Goal: Transaction & Acquisition: Purchase product/service

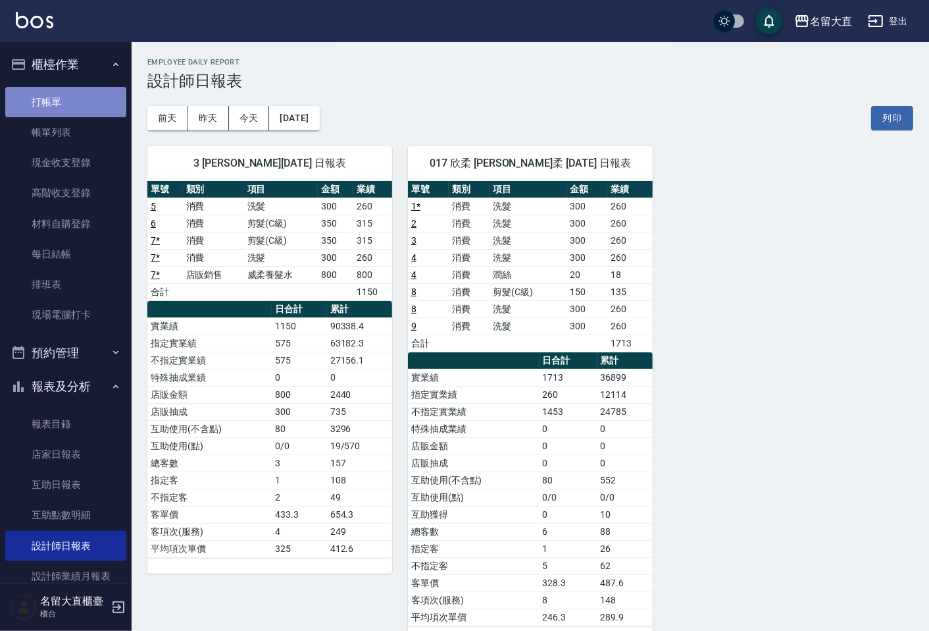
click at [88, 110] on link "打帳單" at bounding box center [65, 102] width 121 height 30
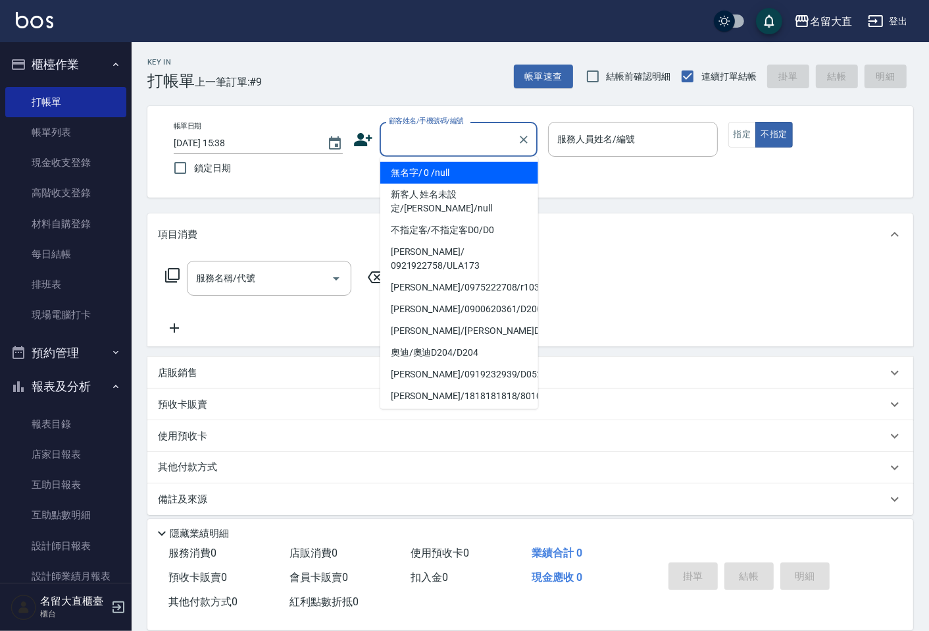
click at [393, 138] on input "顧客姓名/手機號碼/編號" at bounding box center [449, 139] width 126 height 23
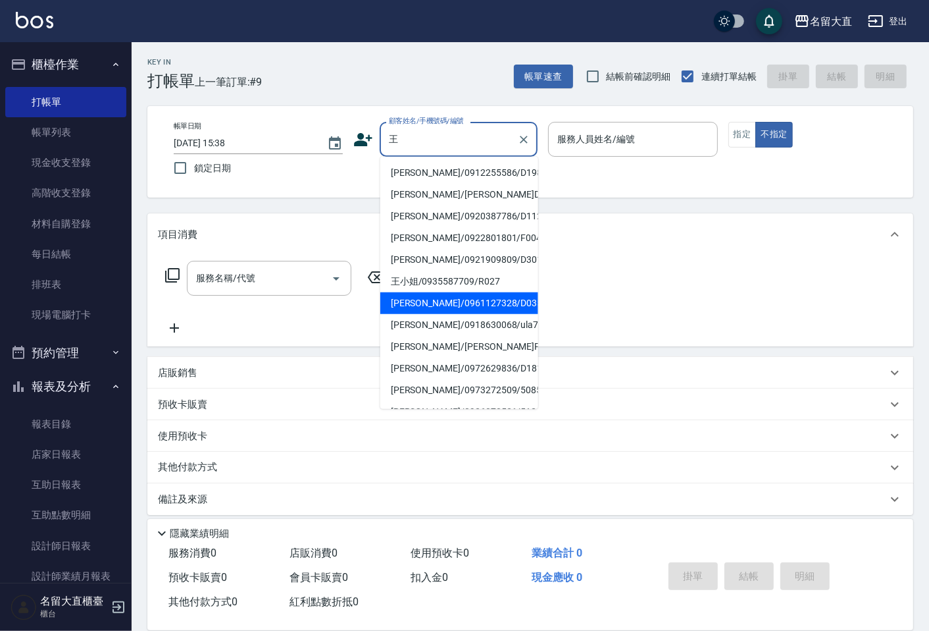
type input "[PERSON_NAME]/0961127328/D035"
type input "[PERSON_NAME]3"
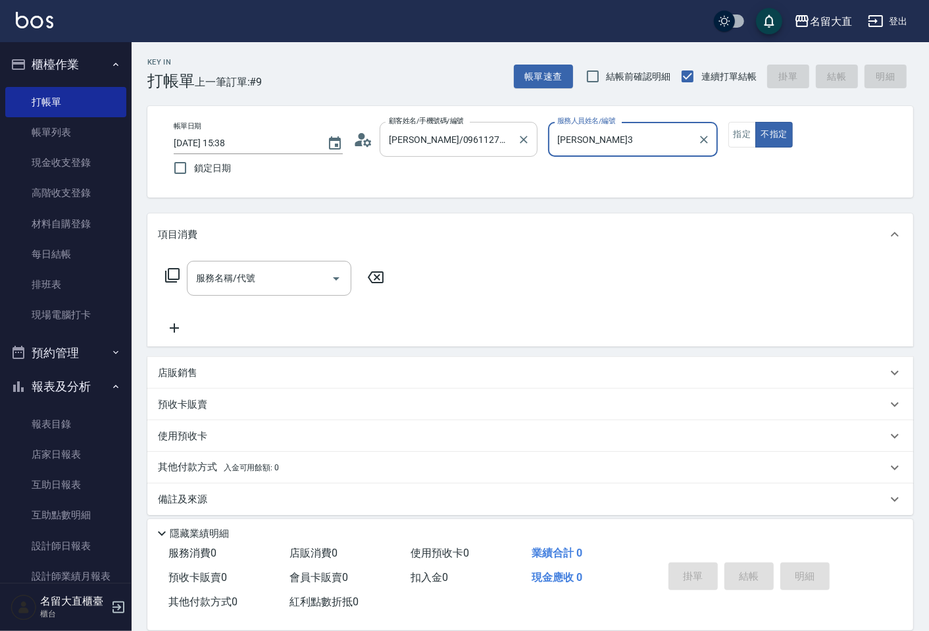
click at [756, 122] on button "不指定" at bounding box center [774, 135] width 37 height 26
type button "false"
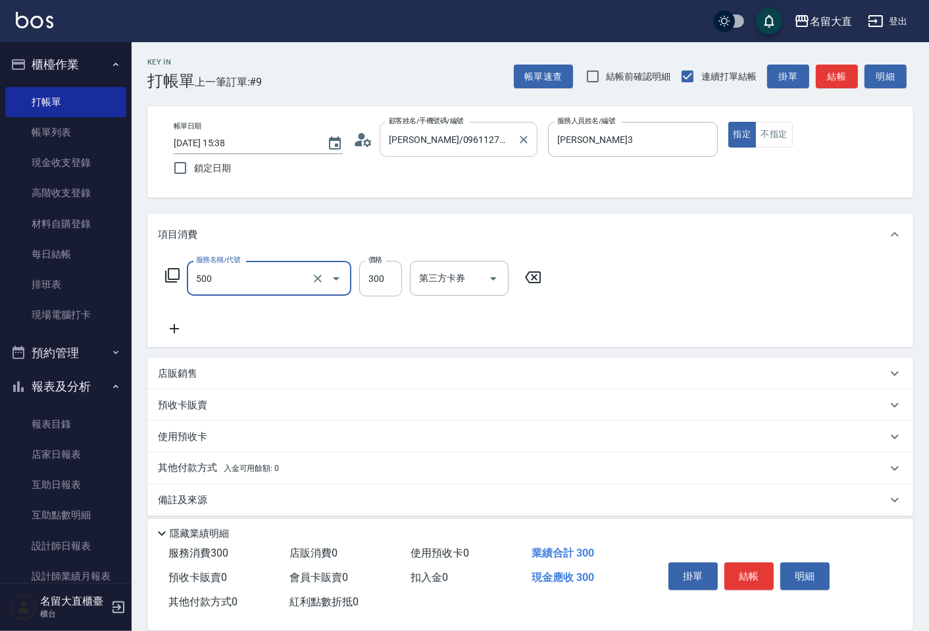
type input "洗髮(500)"
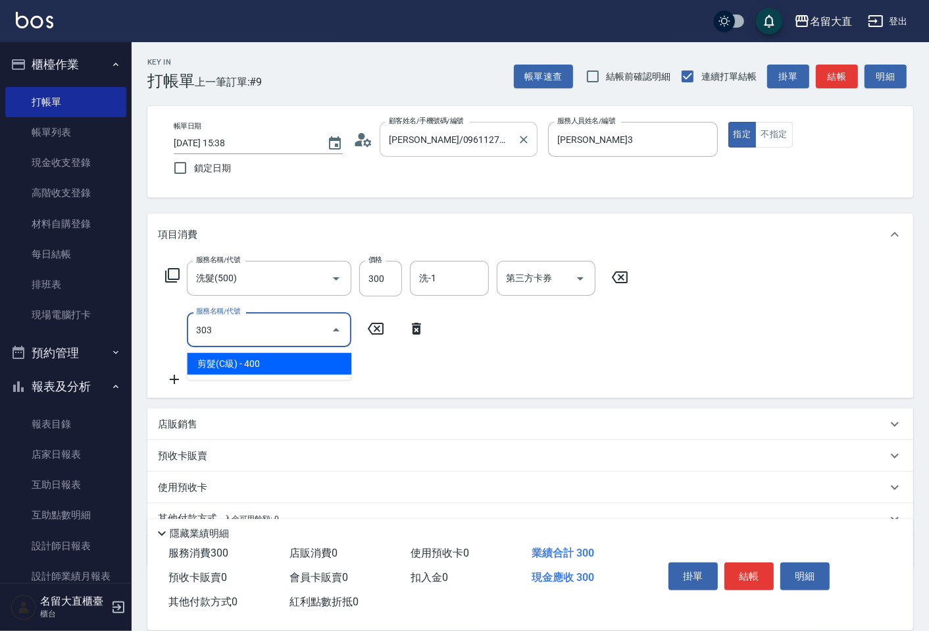
type input "剪髮(C級)(303)"
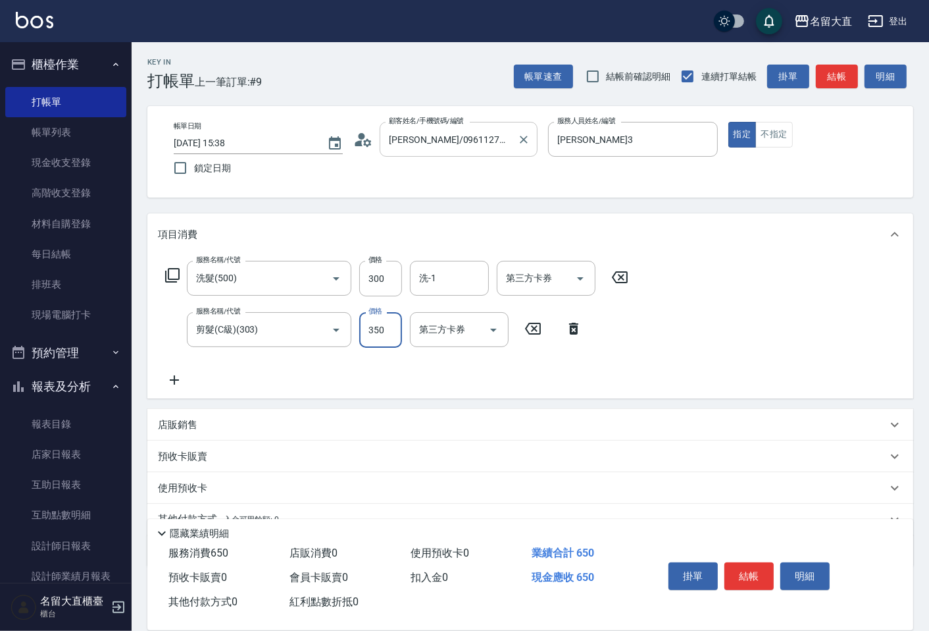
type input "350"
click at [750, 574] on button "結帳" at bounding box center [749, 576] width 49 height 28
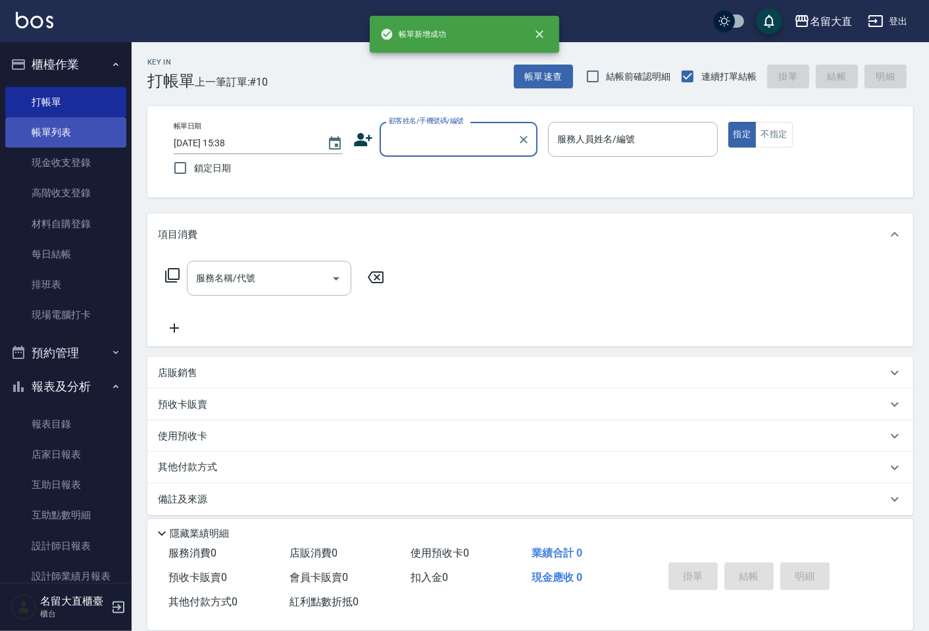
click at [96, 142] on link "帳單列表" at bounding box center [65, 132] width 121 height 30
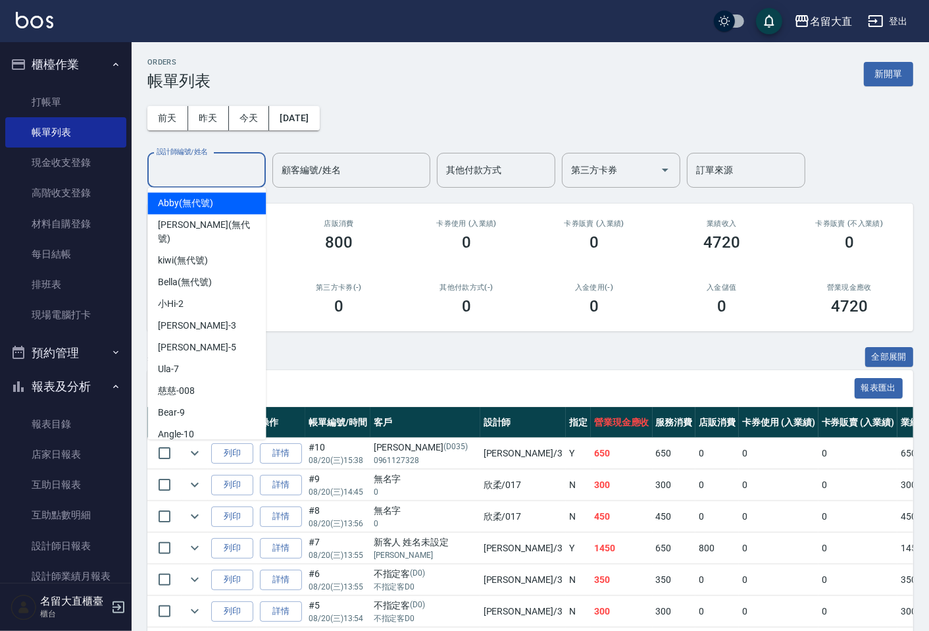
click at [192, 162] on input "設計師編號/姓名" at bounding box center [206, 170] width 107 height 23
click at [191, 315] on div "[PERSON_NAME]3" at bounding box center [206, 326] width 118 height 22
type input "[PERSON_NAME]3"
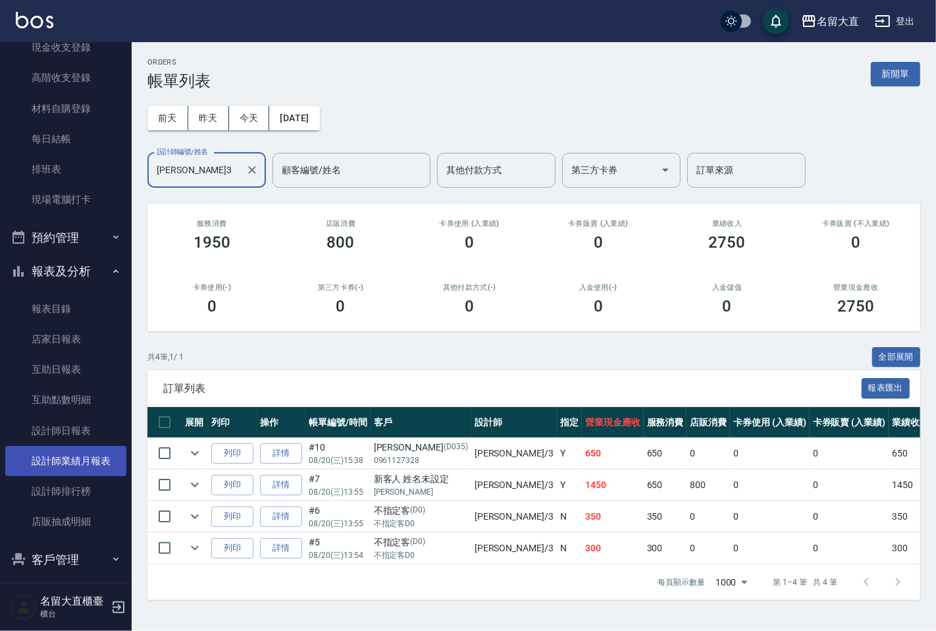
scroll to position [157, 0]
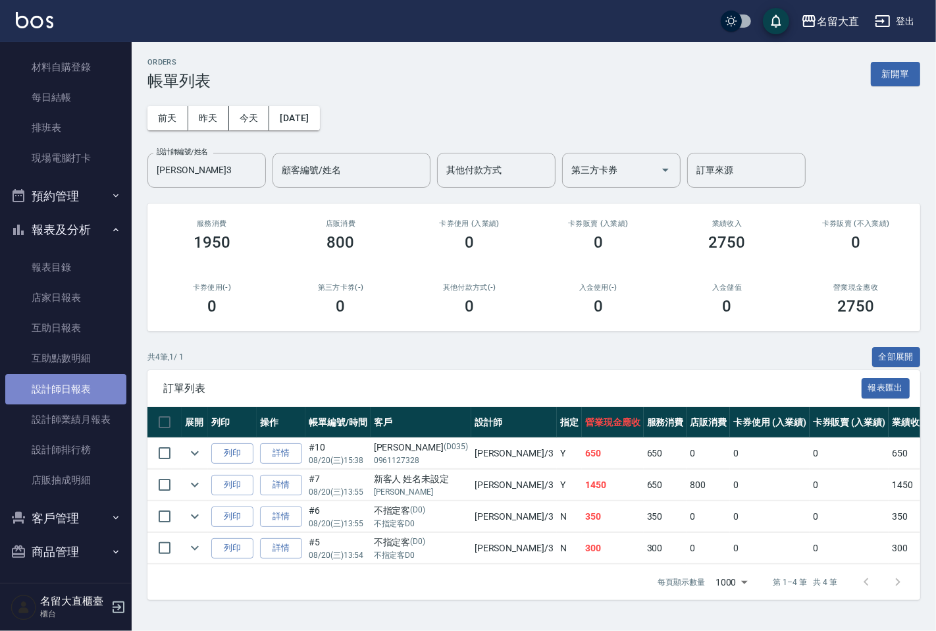
click at [72, 398] on link "設計師日報表" at bounding box center [65, 389] width 121 height 30
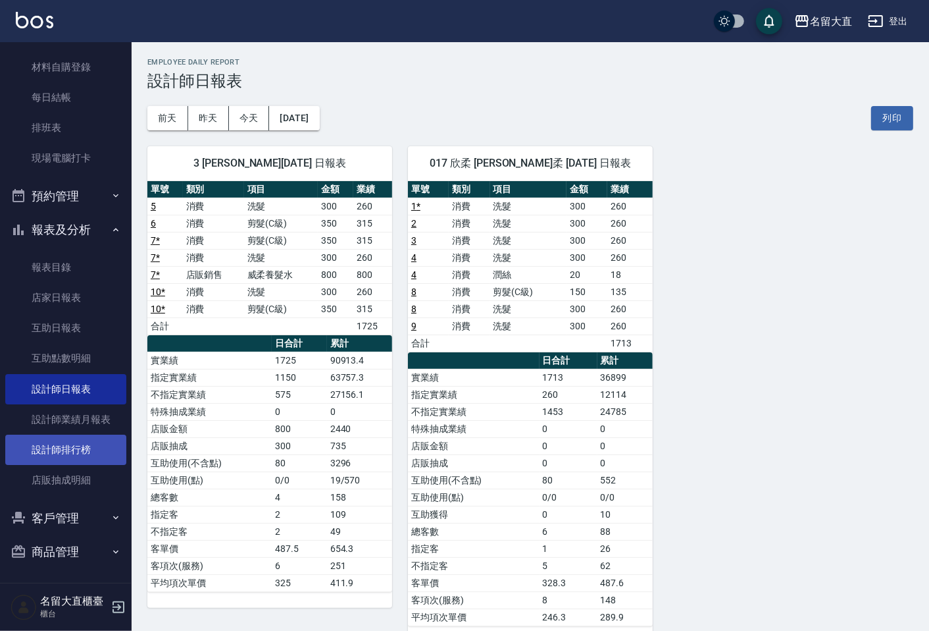
click at [76, 446] on link "設計師排行榜" at bounding box center [65, 449] width 121 height 30
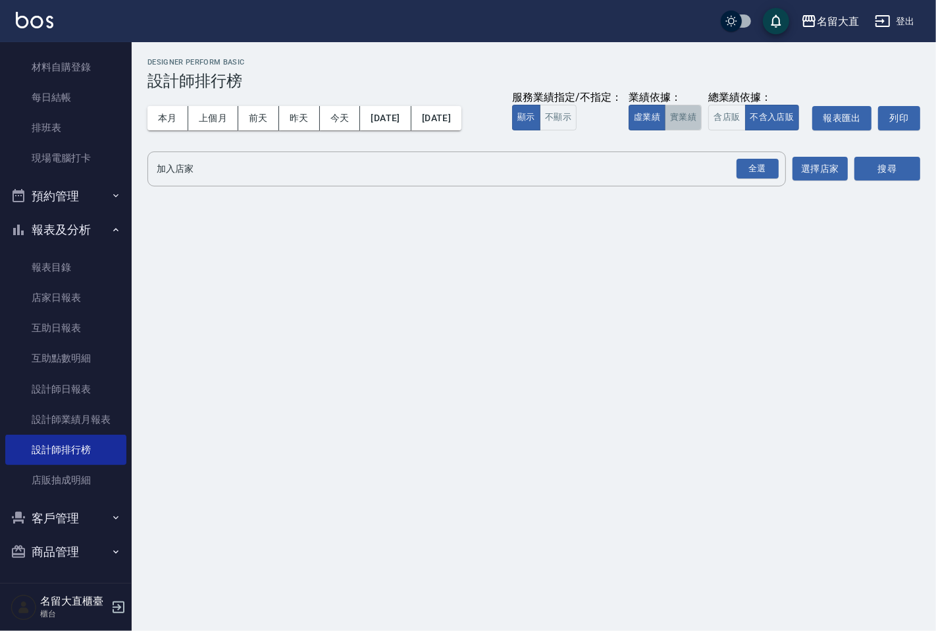
click at [694, 119] on button "實業績" at bounding box center [683, 118] width 37 height 26
click at [745, 163] on div "全選" at bounding box center [757, 169] width 42 height 20
click at [879, 162] on button "搜尋" at bounding box center [887, 169] width 66 height 24
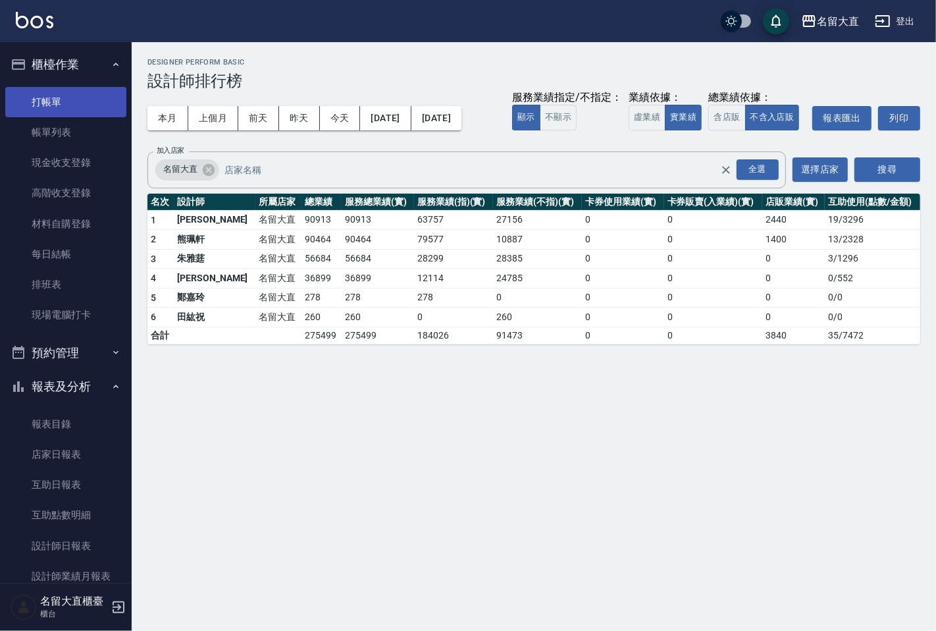
click at [58, 100] on link "打帳單" at bounding box center [65, 102] width 121 height 30
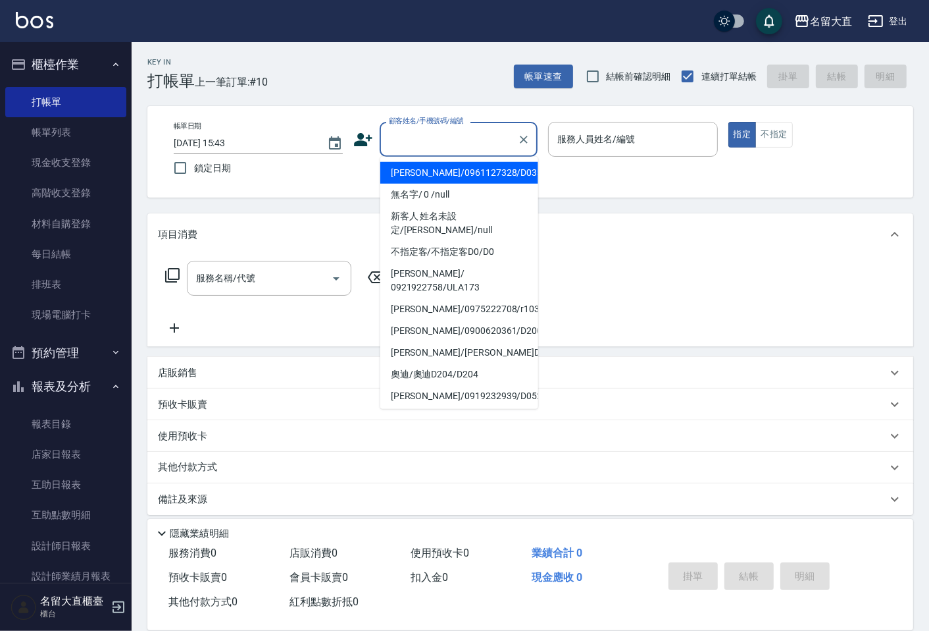
click at [457, 141] on input "顧客姓名/手機號碼/編號" at bounding box center [449, 139] width 126 height 23
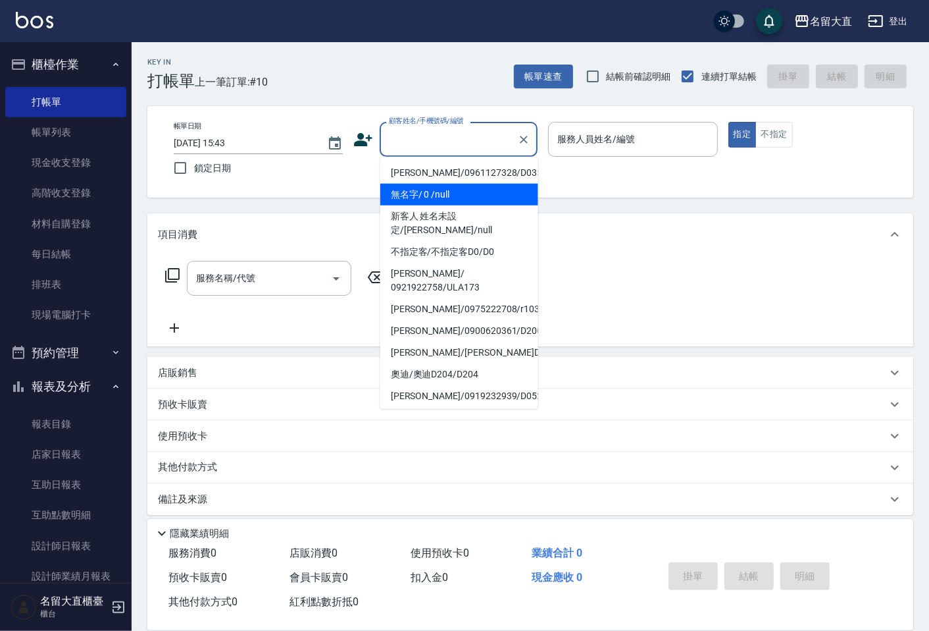
click at [457, 199] on li "無名字/ 0 /null" at bounding box center [459, 195] width 158 height 22
type input "無名字/ 0 /null"
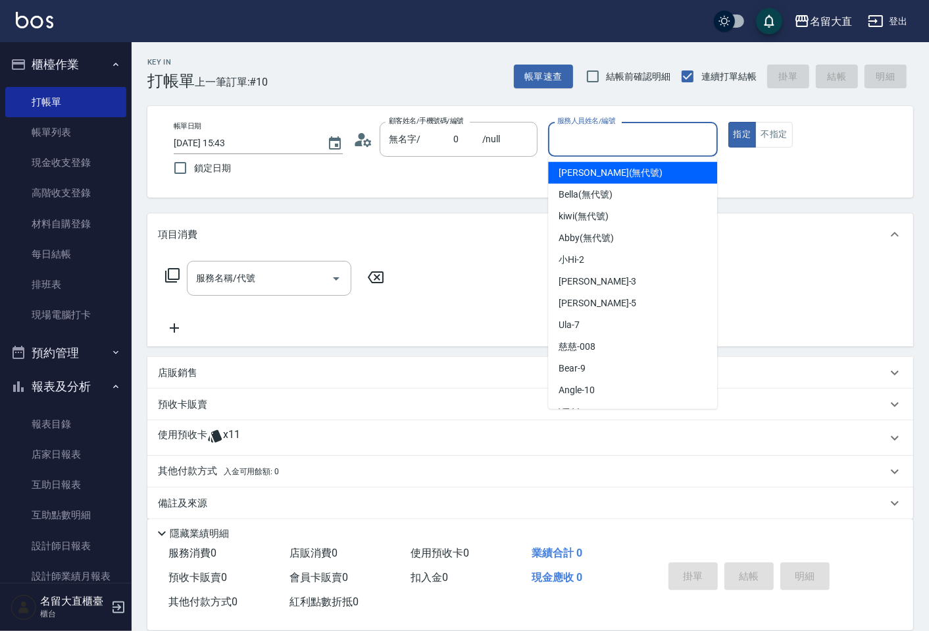
click at [577, 134] on input "服務人員姓名/編號" at bounding box center [632, 139] width 157 height 23
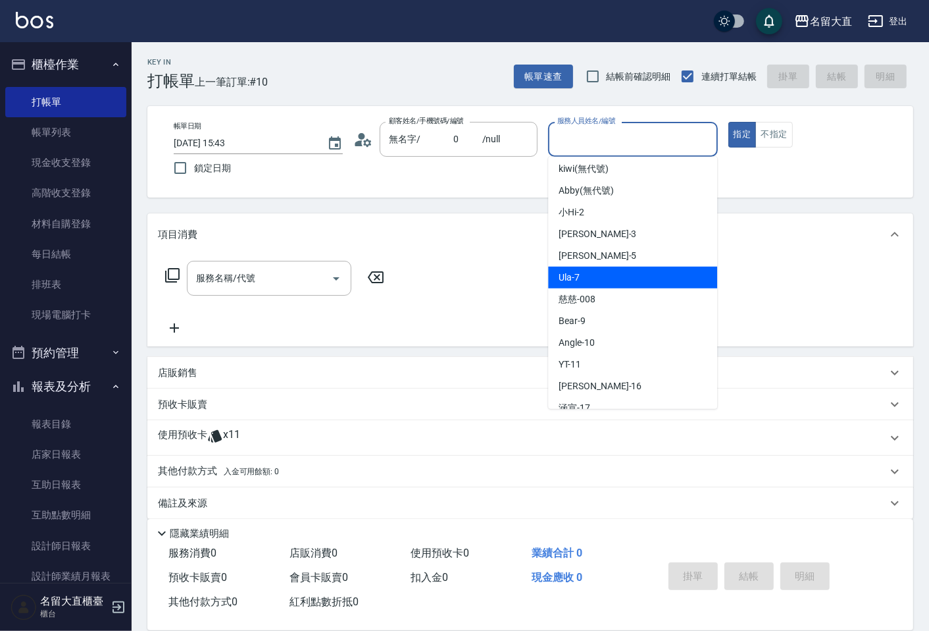
scroll to position [73, 0]
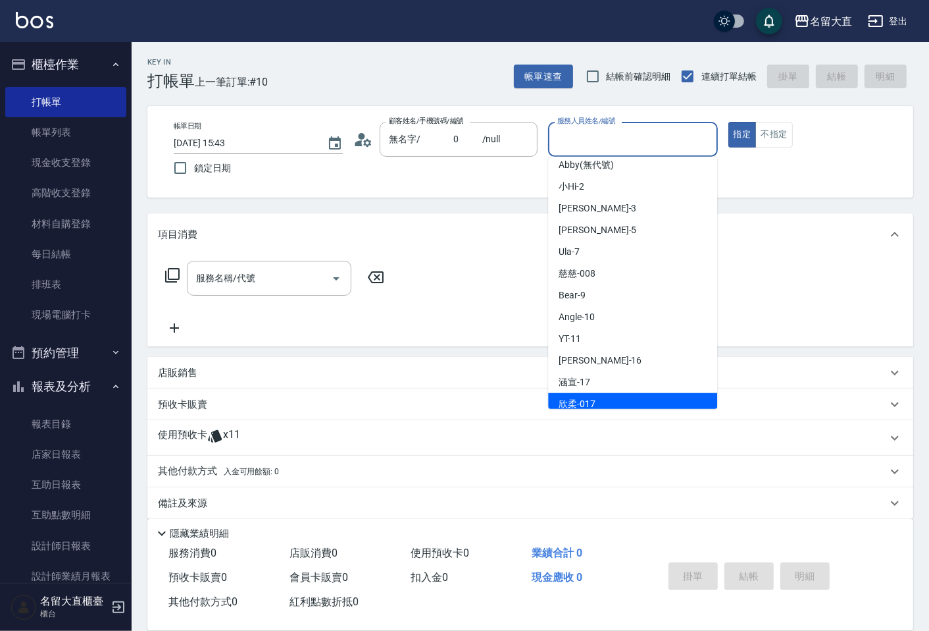
click at [582, 403] on span "欣柔 -017" at bounding box center [577, 404] width 37 height 14
type input "欣柔-017"
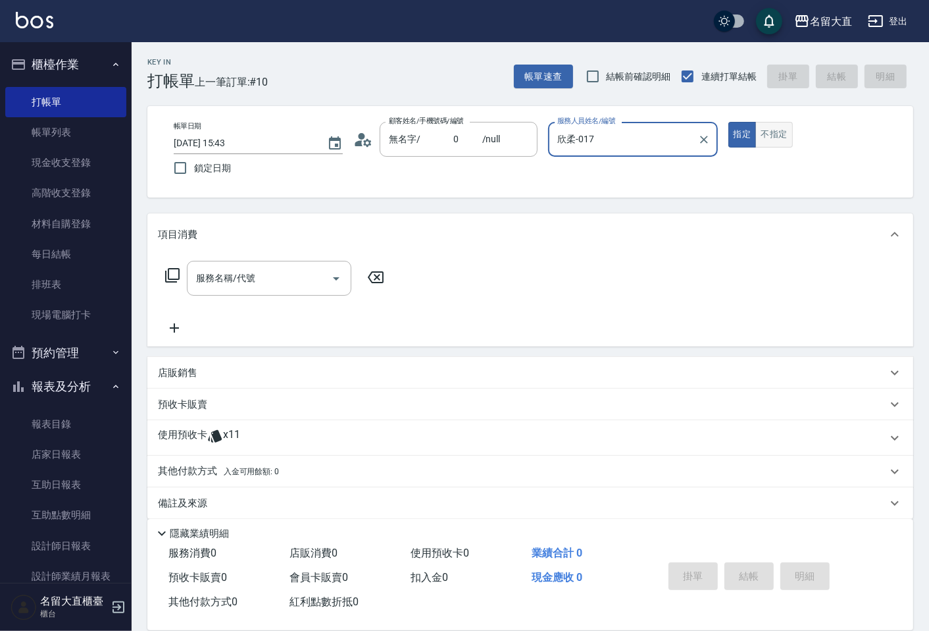
drag, startPoint x: 771, startPoint y: 130, endPoint x: 771, endPoint y: 122, distance: 7.9
click at [771, 124] on button "不指定" at bounding box center [774, 135] width 37 height 26
click at [224, 269] on div "服務名稱/代號 服務名稱/代號" at bounding box center [269, 278] width 165 height 35
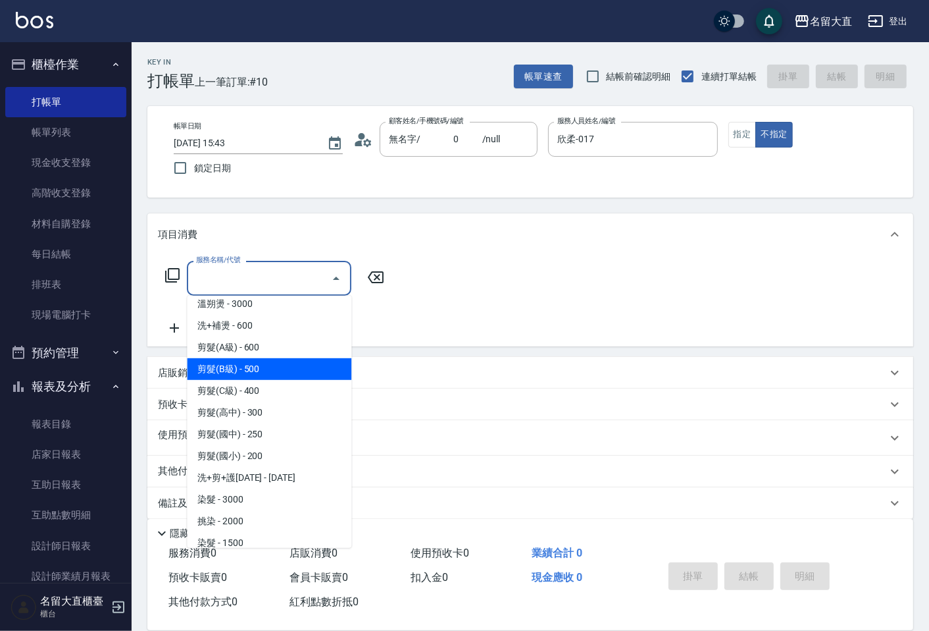
drag, startPoint x: 228, startPoint y: 373, endPoint x: 235, endPoint y: 371, distance: 6.7
click at [228, 372] on span "剪髮(B級) - 500" at bounding box center [269, 369] width 165 height 22
type input "剪髮(B級)(302)"
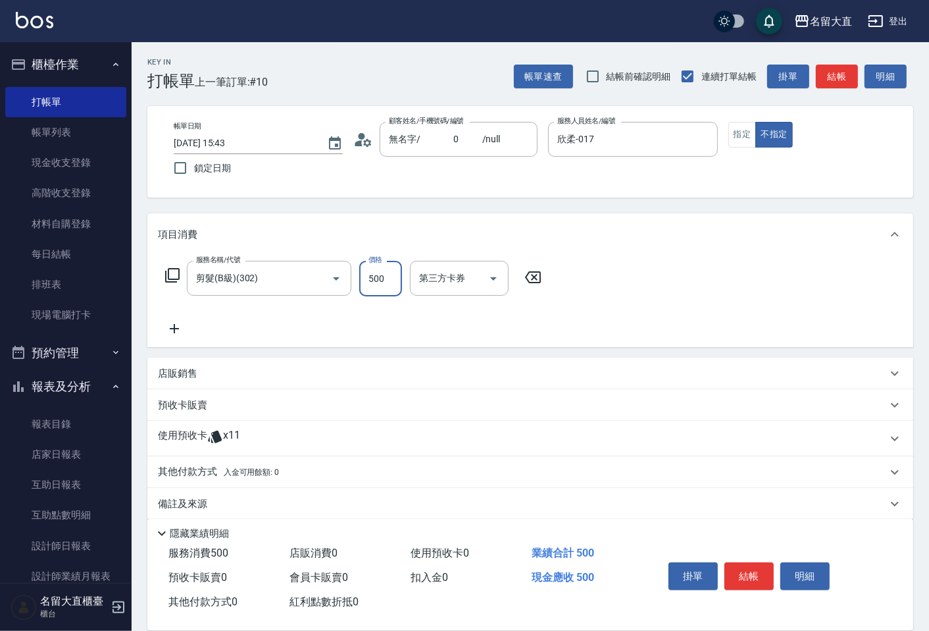
click at [392, 280] on input "500" at bounding box center [380, 279] width 43 height 36
type input "150"
click at [178, 330] on icon at bounding box center [174, 329] width 33 height 16
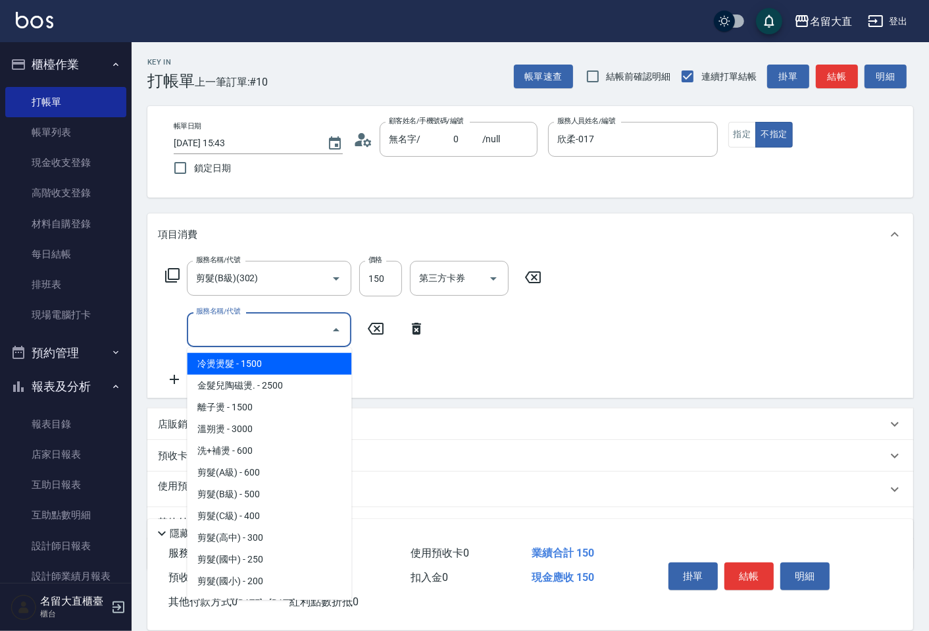
click at [208, 327] on input "服務名稱/代號" at bounding box center [259, 329] width 133 height 23
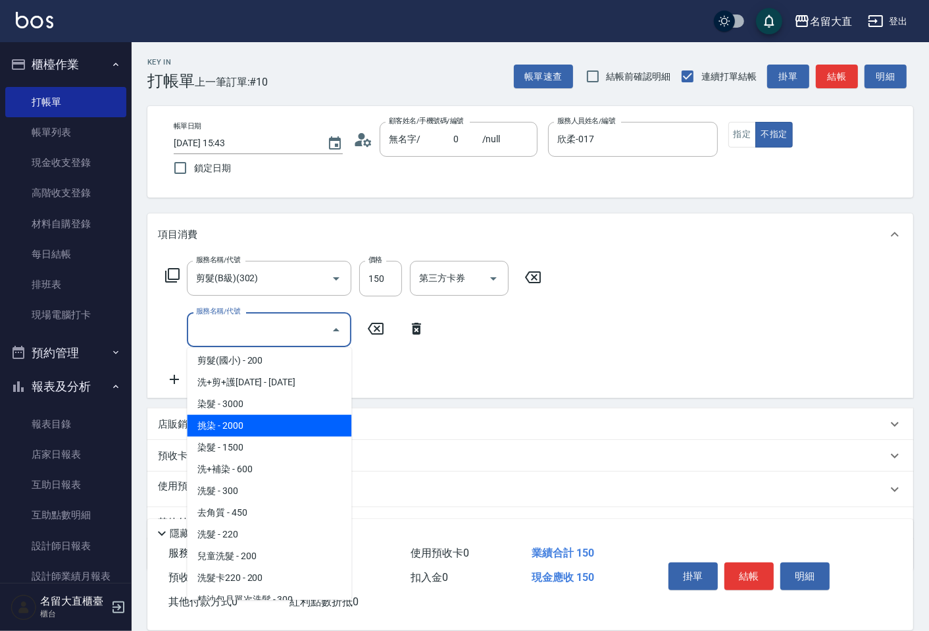
scroll to position [219, 0]
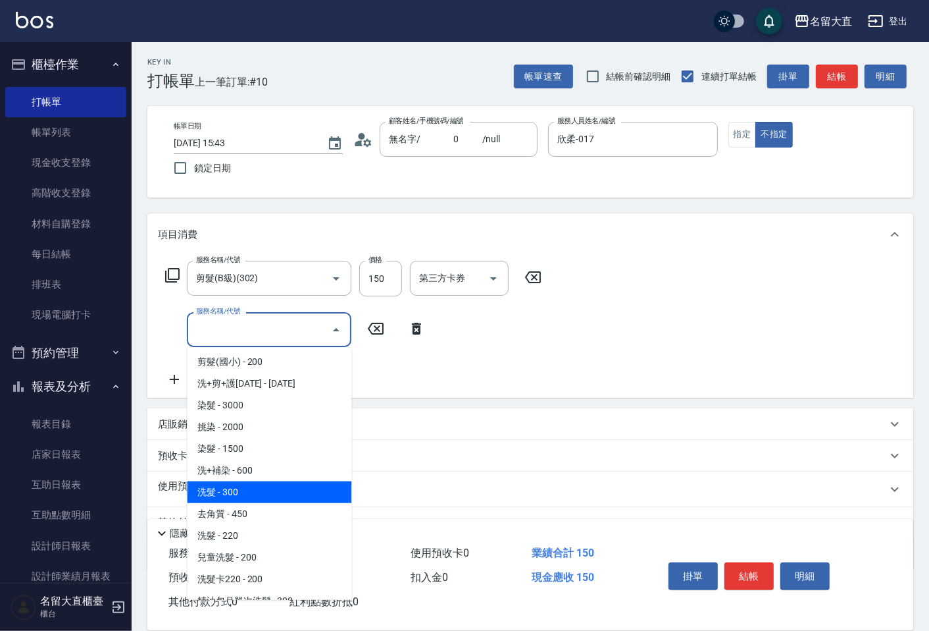
click at [252, 487] on span "洗髮 - 300" at bounding box center [269, 492] width 165 height 22
type input "洗髮(500)"
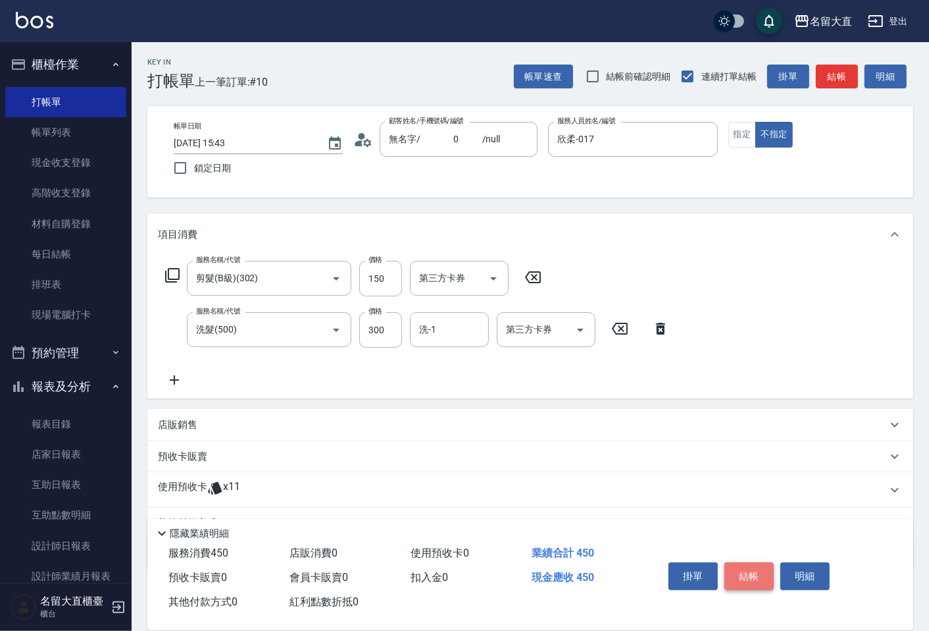
click at [728, 562] on button "結帳" at bounding box center [749, 576] width 49 height 28
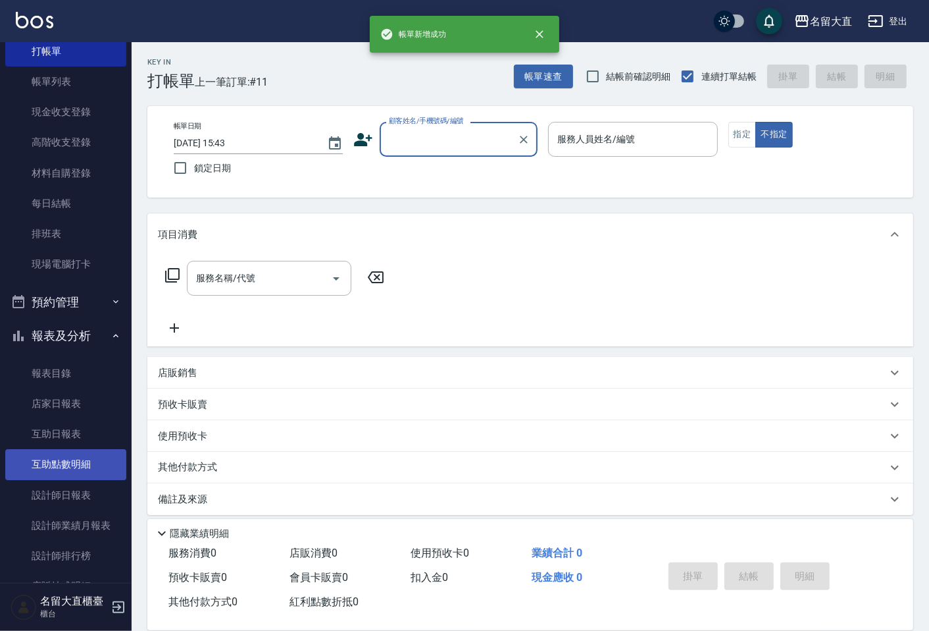
scroll to position [73, 0]
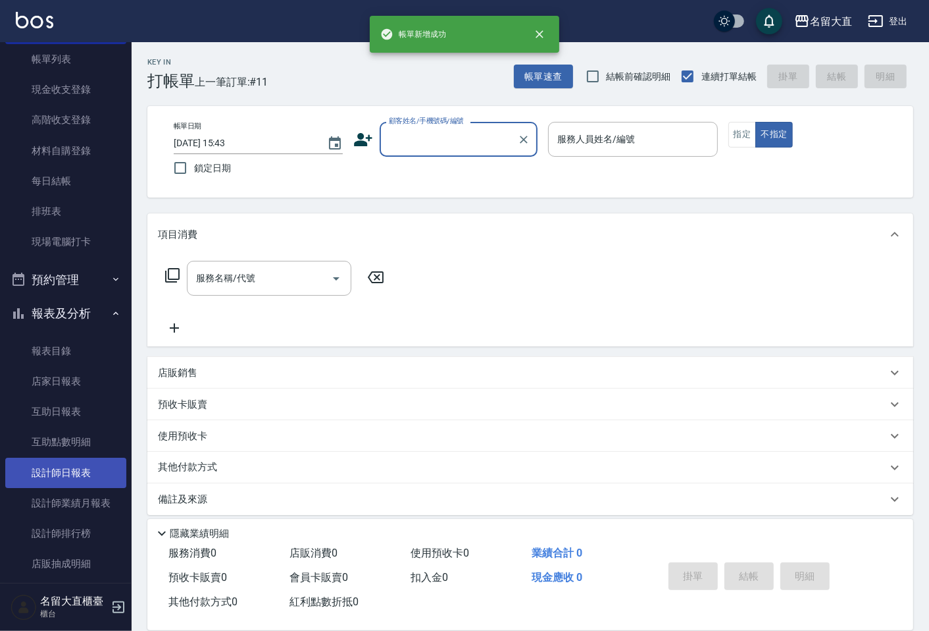
click at [58, 463] on link "設計師日報表" at bounding box center [65, 472] width 121 height 30
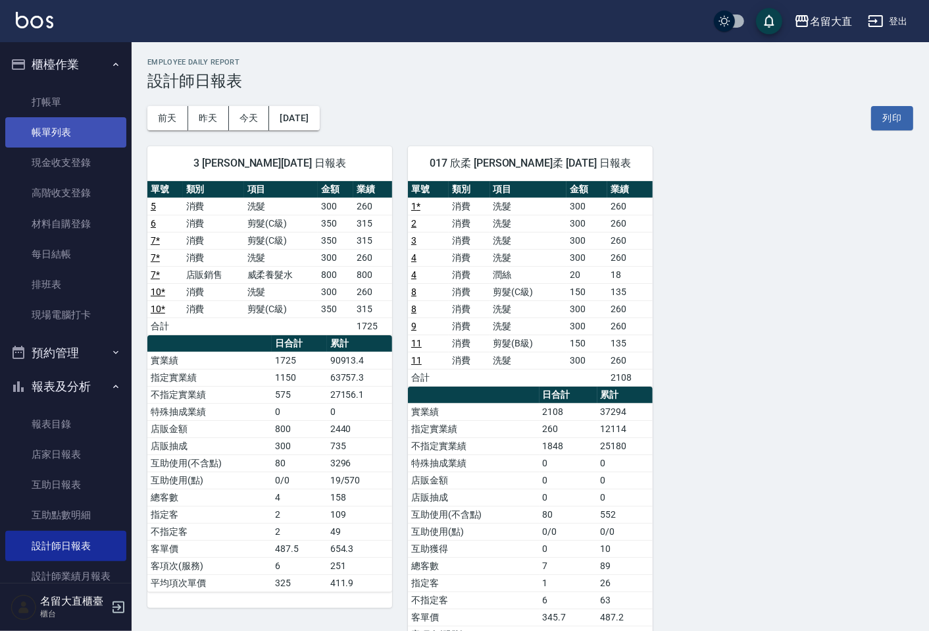
click at [50, 141] on link "帳單列表" at bounding box center [65, 132] width 121 height 30
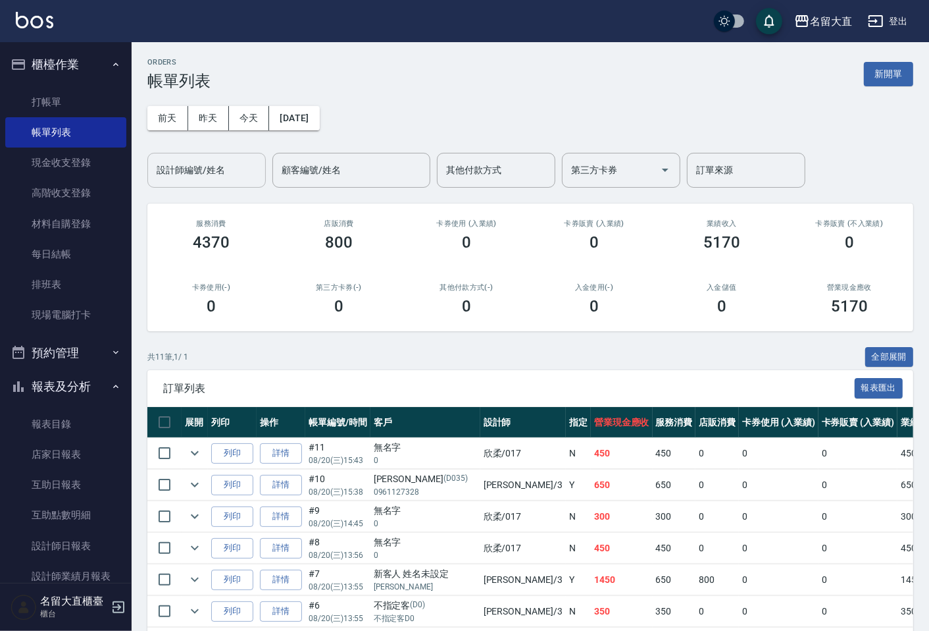
click at [230, 178] on input "設計師編號/姓名" at bounding box center [206, 170] width 107 height 23
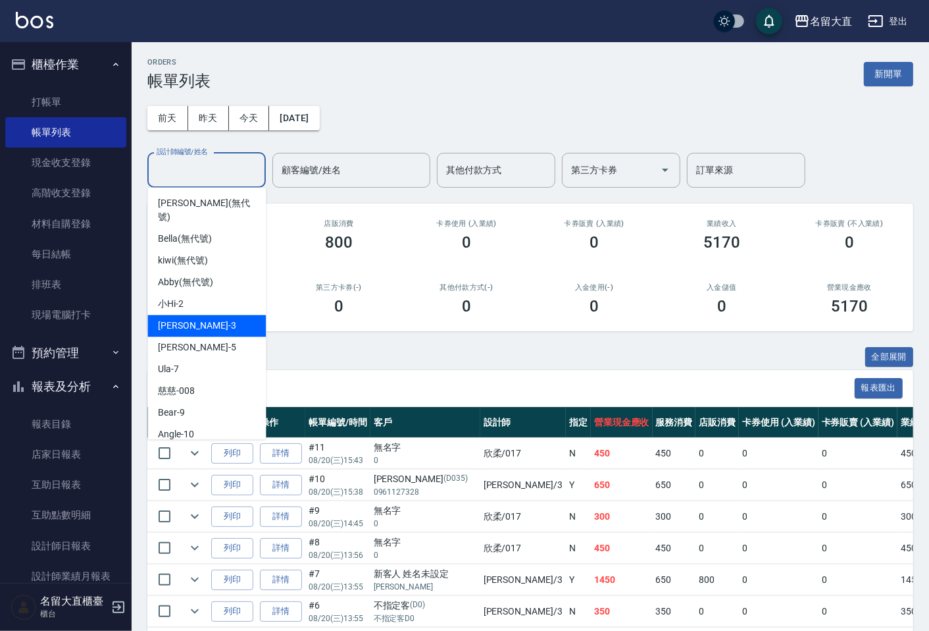
click at [211, 315] on div "[PERSON_NAME]3" at bounding box center [206, 326] width 118 height 22
type input "[PERSON_NAME]3"
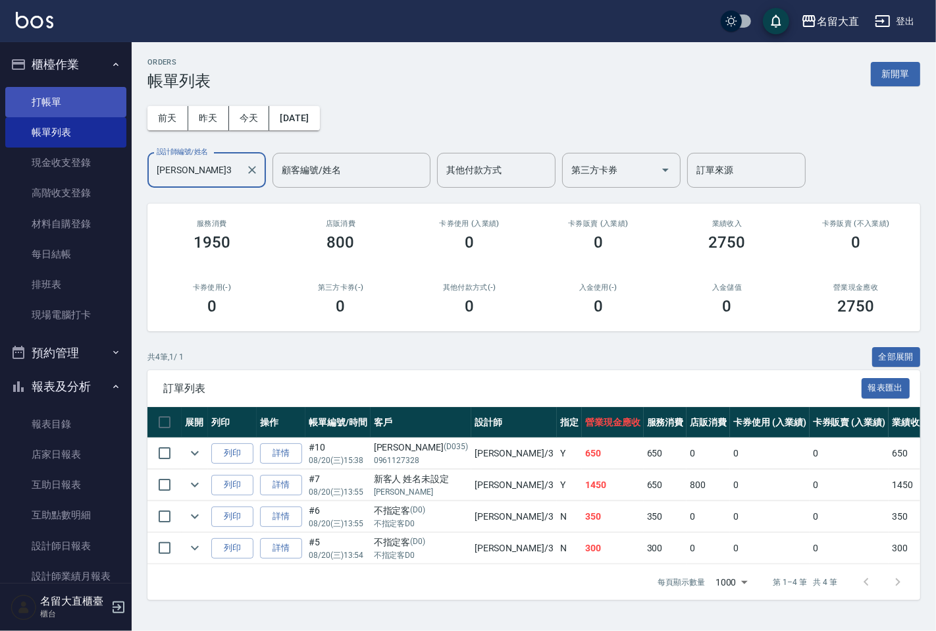
click at [63, 104] on link "打帳單" at bounding box center [65, 102] width 121 height 30
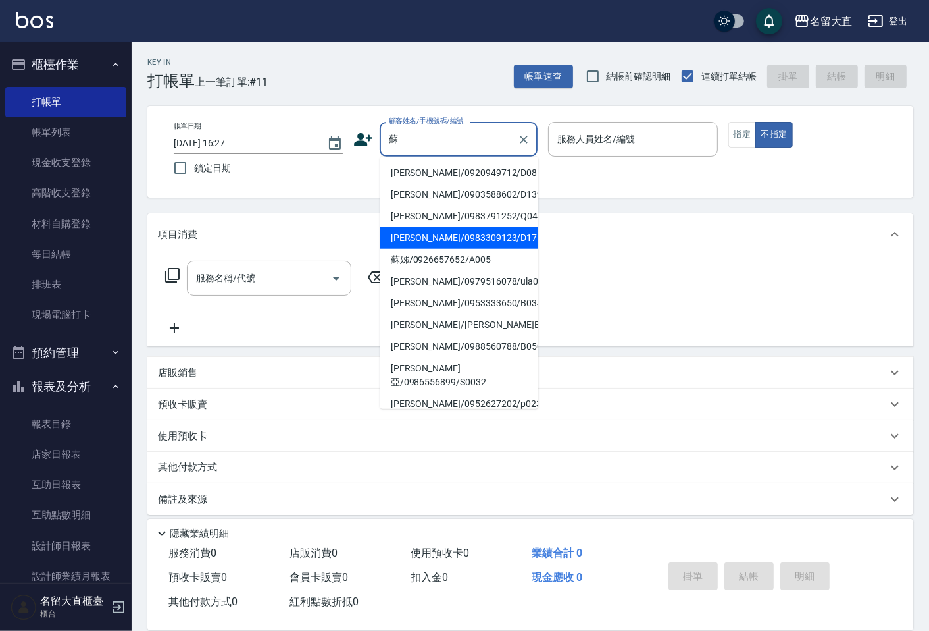
type input "[PERSON_NAME]/0983309123/D171"
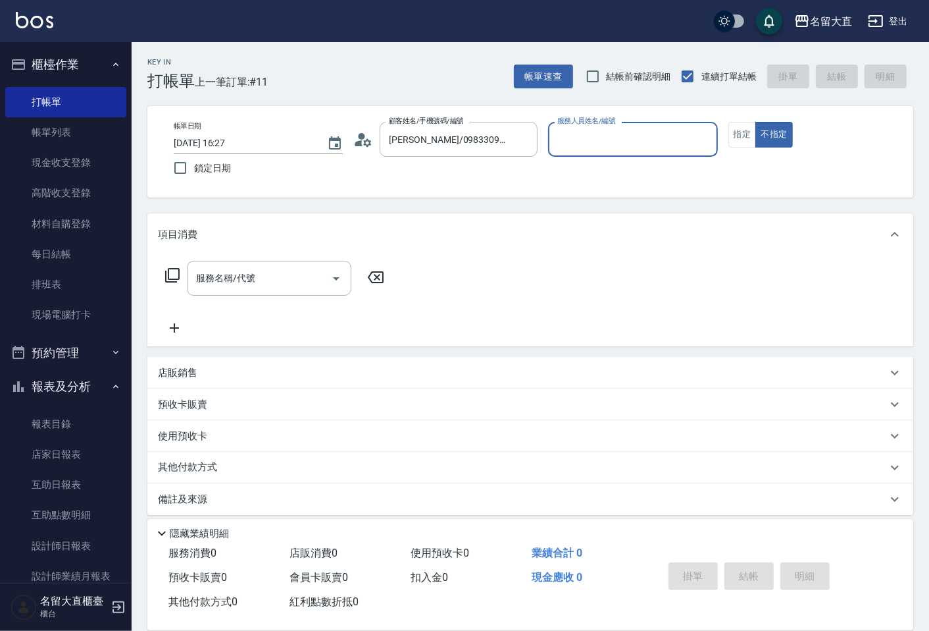
type input "[PERSON_NAME]3"
click at [756, 122] on button "不指定" at bounding box center [774, 135] width 37 height 26
type button "false"
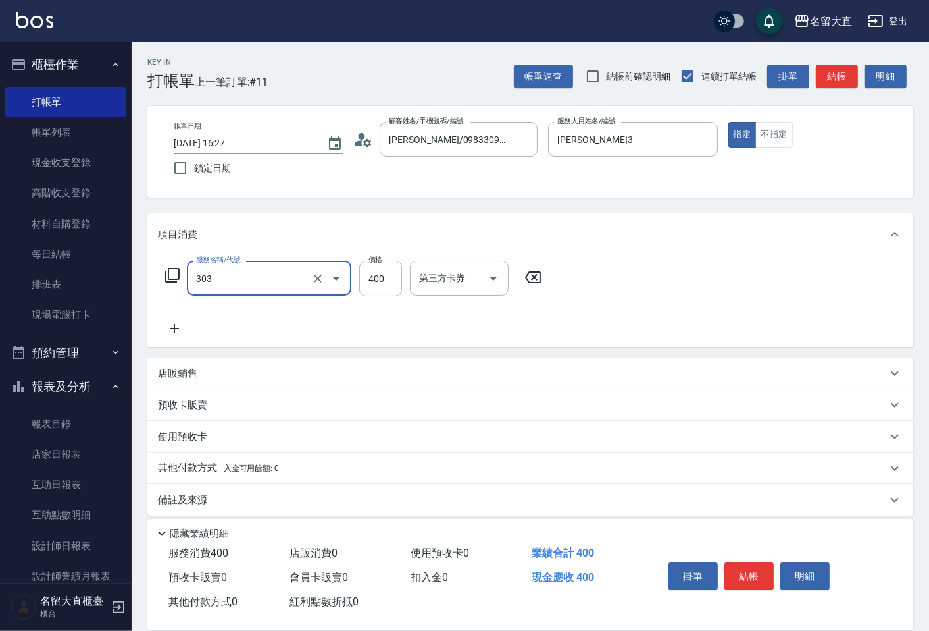
type input "剪髮(C級)(303)"
type input "300"
click at [759, 576] on button "結帳" at bounding box center [749, 576] width 49 height 28
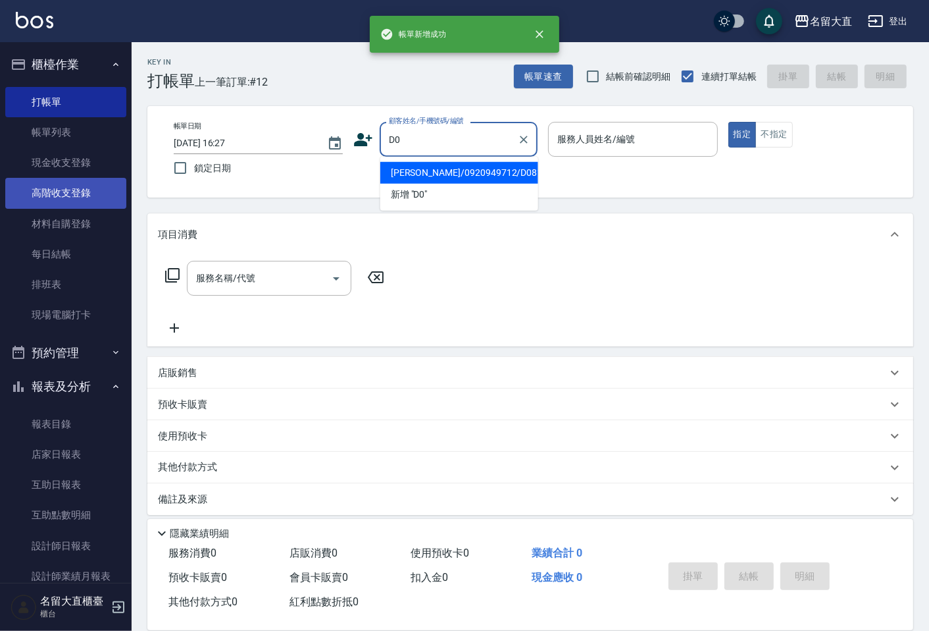
type input "[PERSON_NAME]/0920949712/D081"
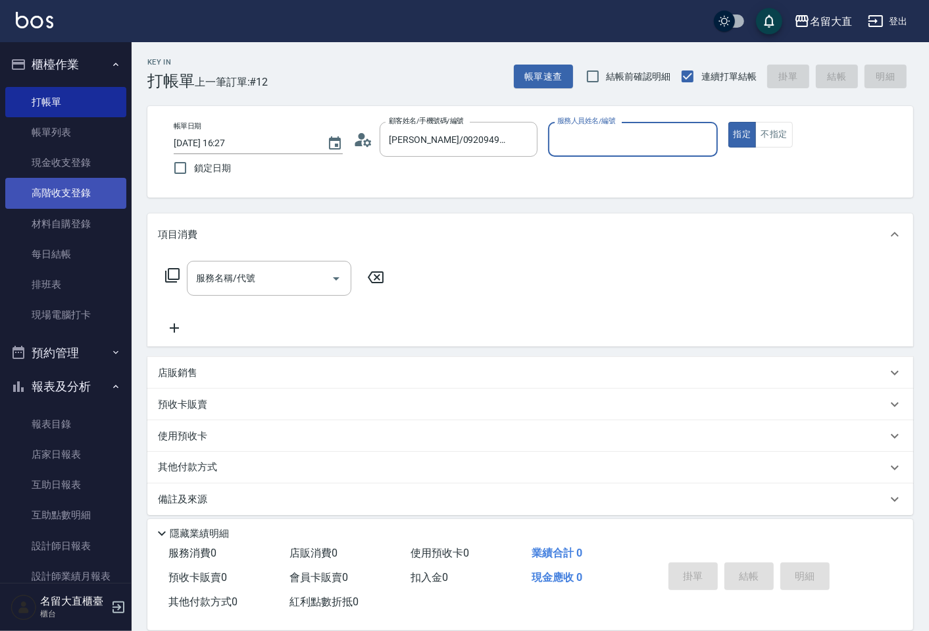
type input "[PERSON_NAME]3"
type input "不指定客/不指定客D0/D0"
click at [729, 122] on button "指定" at bounding box center [743, 135] width 28 height 26
type button "true"
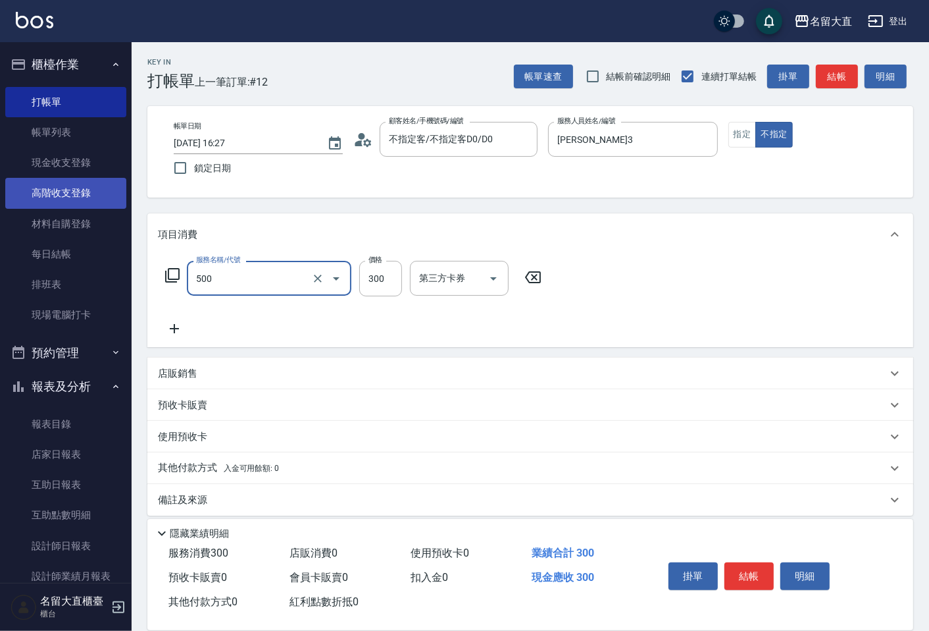
type input "洗髮(500)"
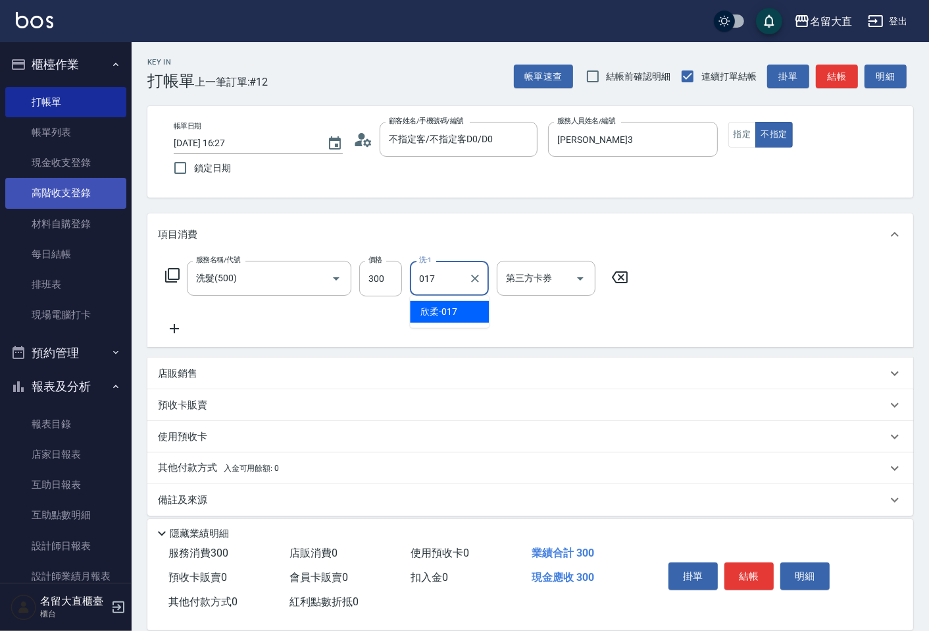
type input "欣柔-017"
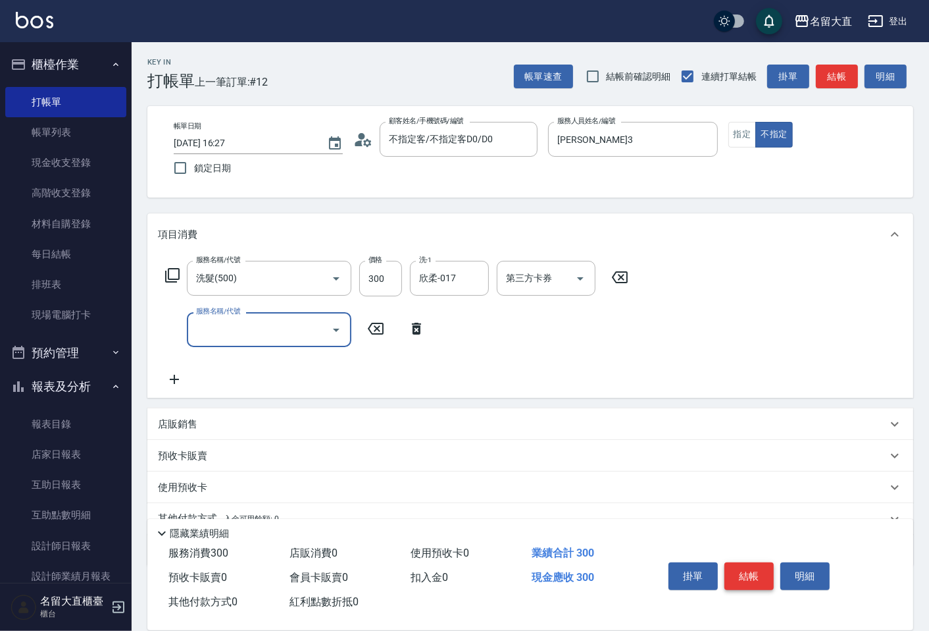
click at [734, 574] on button "結帳" at bounding box center [749, 576] width 49 height 28
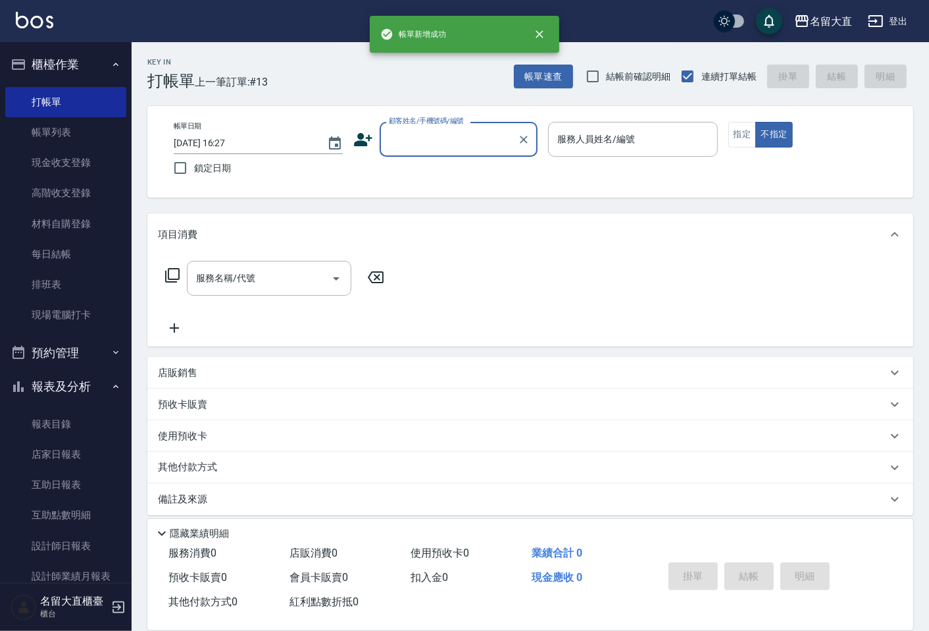
click at [430, 143] on input "顧客姓名/手機號碼/編號" at bounding box center [449, 139] width 126 height 23
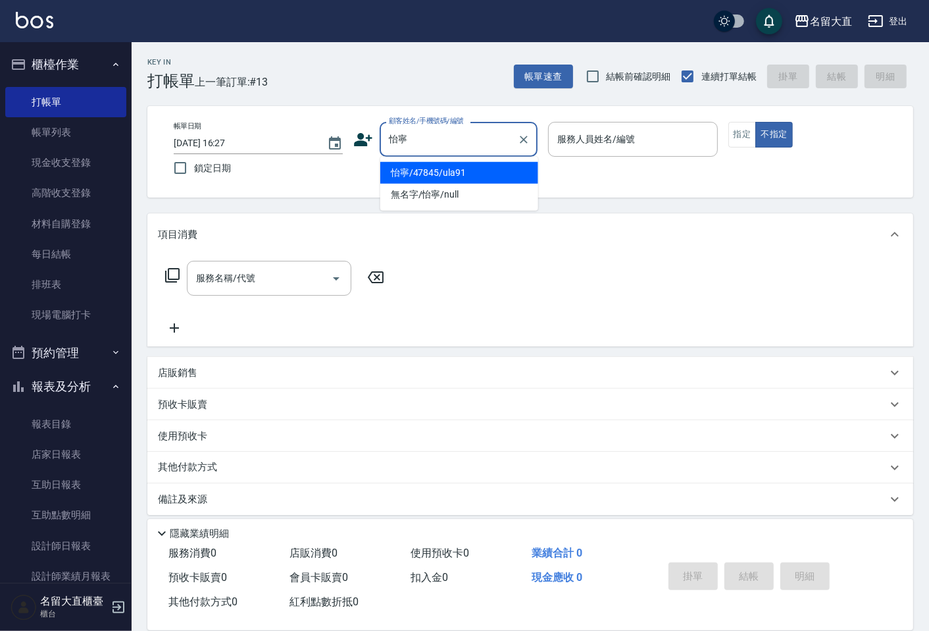
type input "怡寧/47845/ula91"
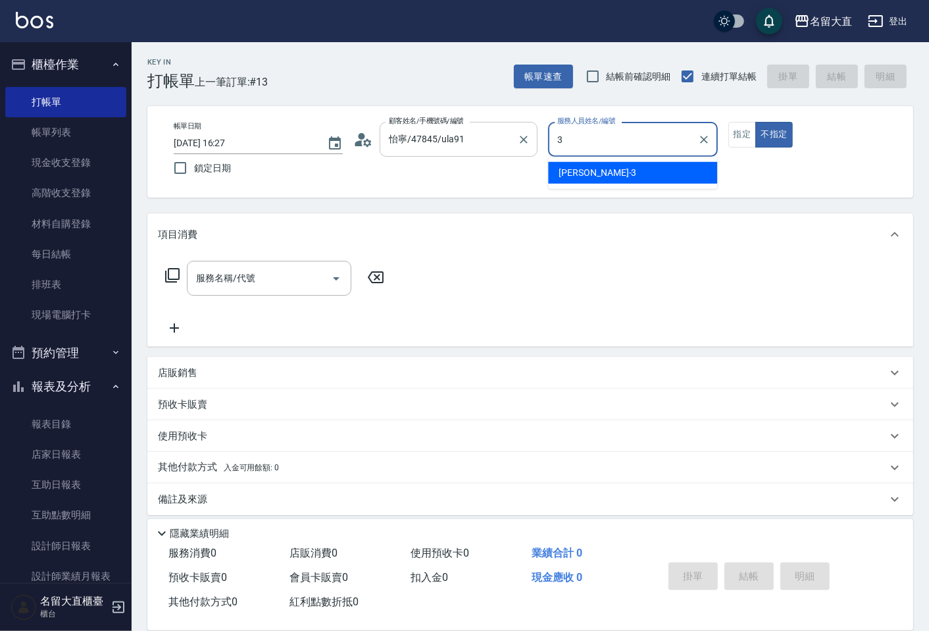
type input "[PERSON_NAME]3"
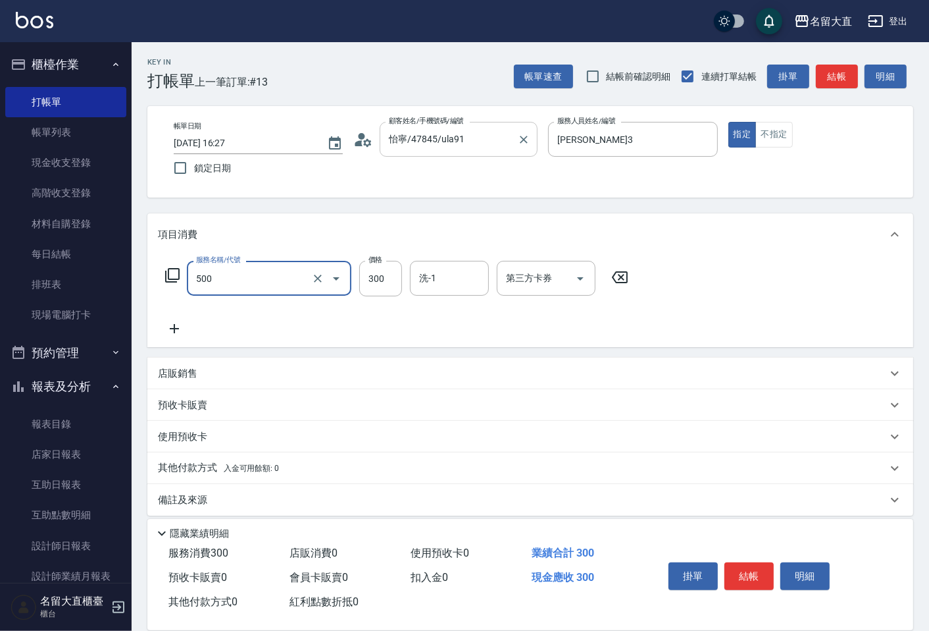
type input "洗髮(500)"
type input "[PERSON_NAME]-16"
click at [754, 571] on button "結帳" at bounding box center [749, 576] width 49 height 28
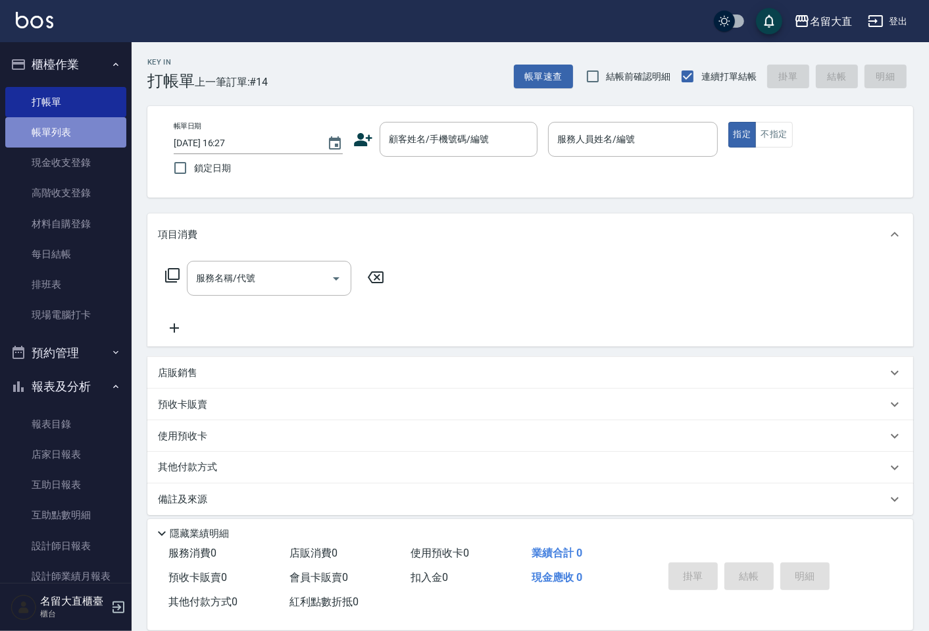
click at [68, 123] on link "帳單列表" at bounding box center [65, 132] width 121 height 30
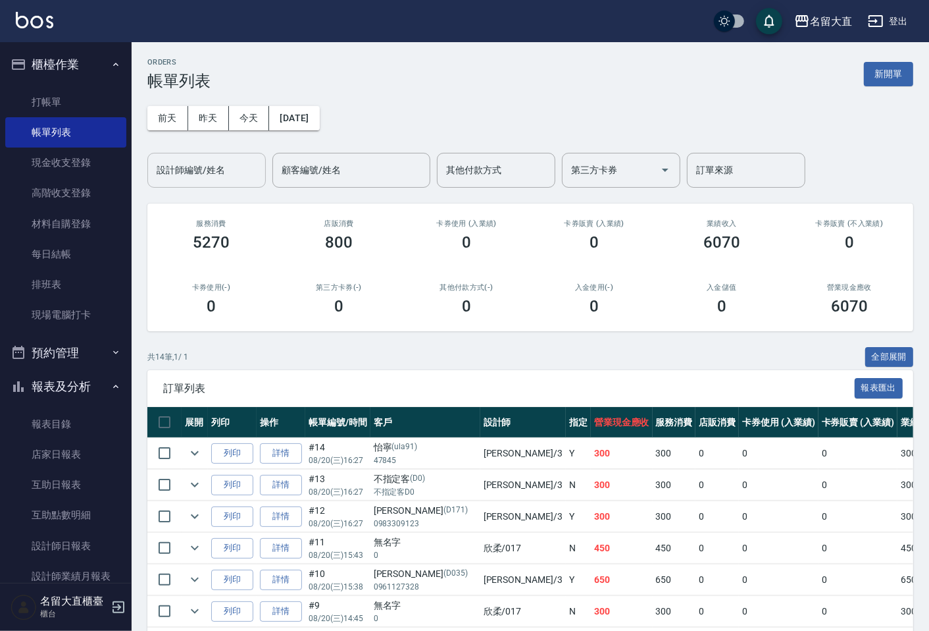
click at [192, 167] on input "設計師編號/姓名" at bounding box center [206, 170] width 107 height 23
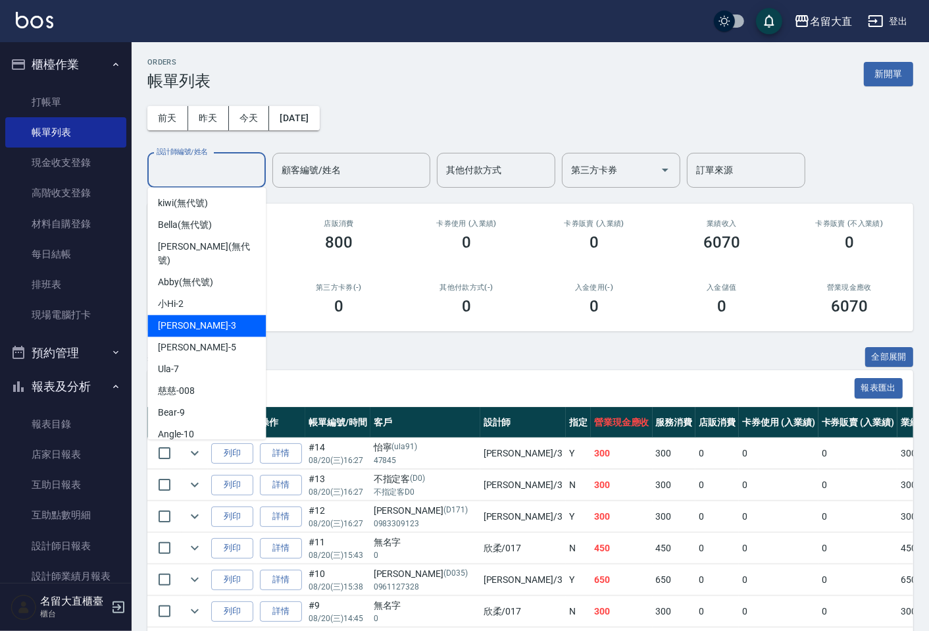
click at [203, 315] on div "[PERSON_NAME]3" at bounding box center [206, 326] width 118 height 22
type input "[PERSON_NAME]3"
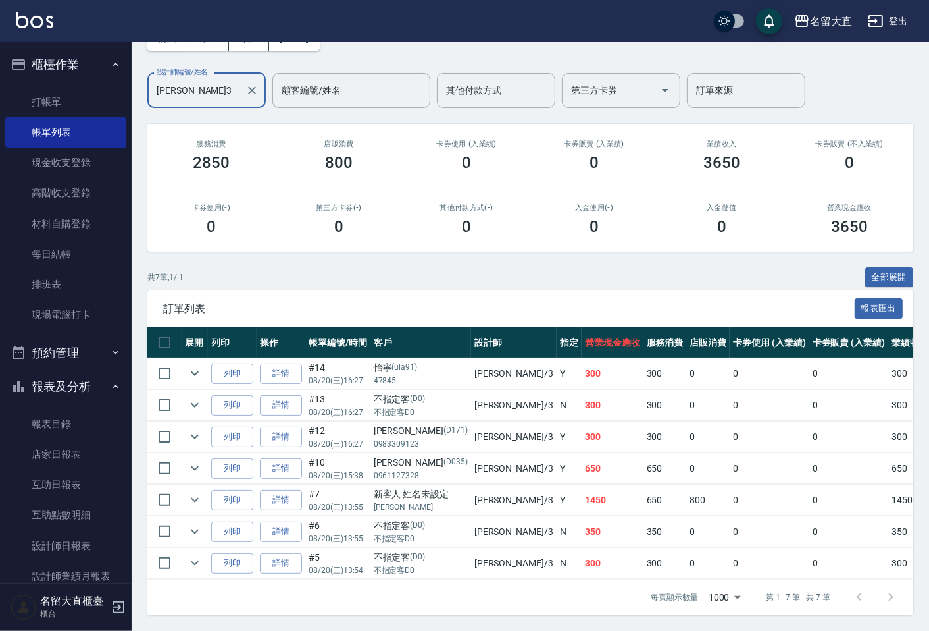
scroll to position [91, 0]
click at [194, 523] on icon "expand row" at bounding box center [195, 531] width 16 height 16
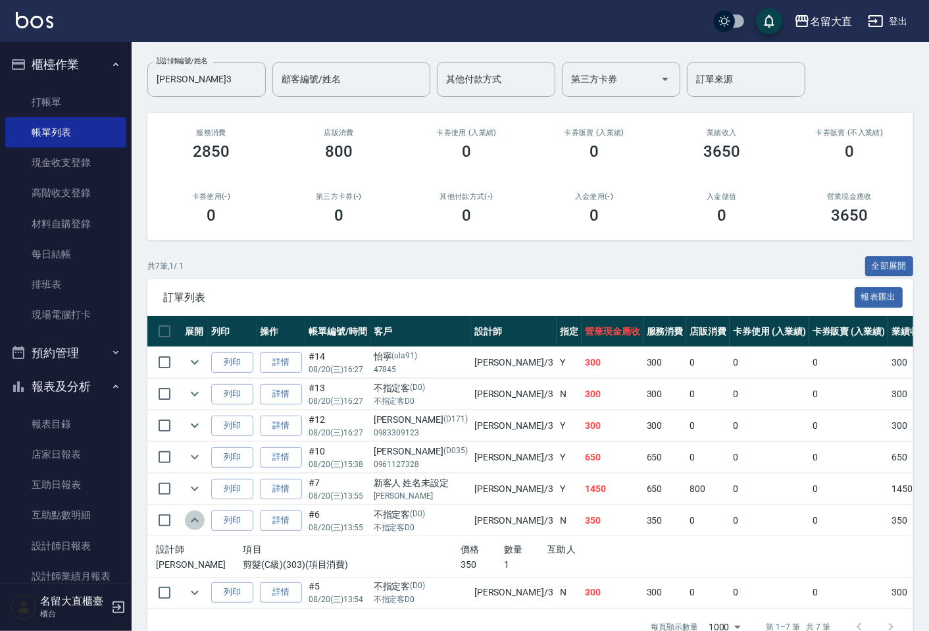
click at [194, 512] on icon "expand row" at bounding box center [195, 520] width 16 height 16
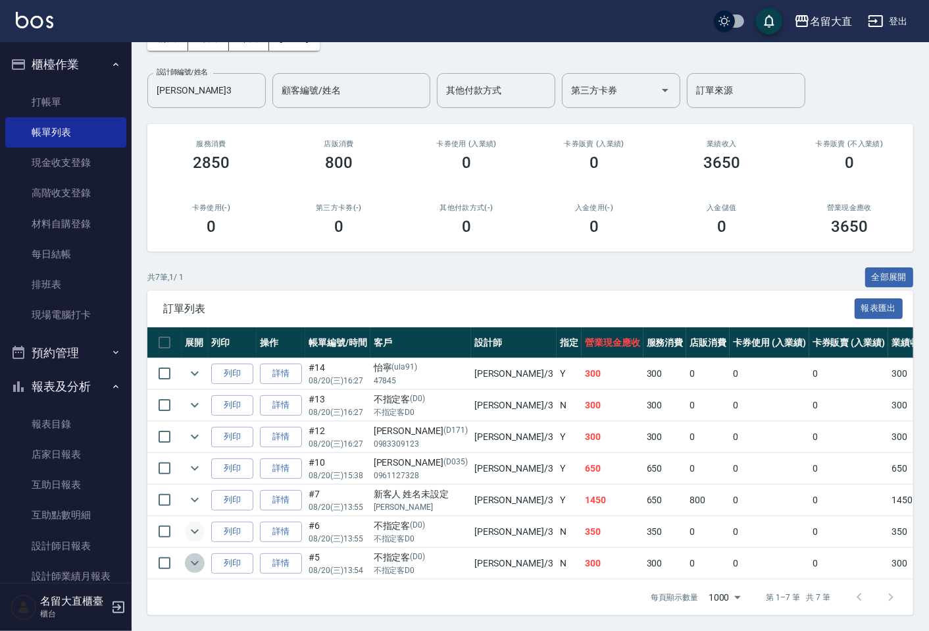
click at [188, 555] on icon "expand row" at bounding box center [195, 563] width 16 height 16
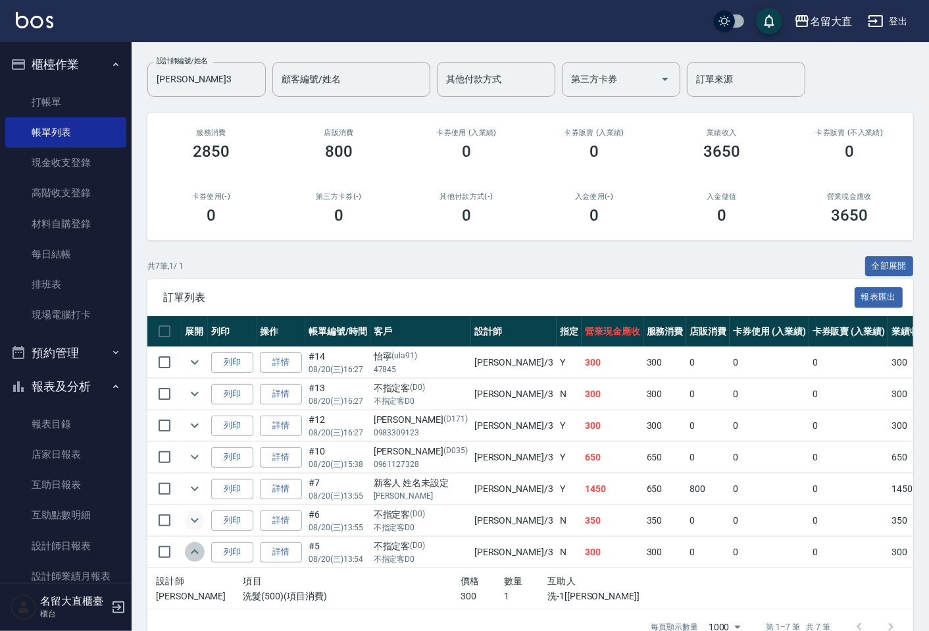
click at [188, 550] on icon "expand row" at bounding box center [195, 552] width 16 height 16
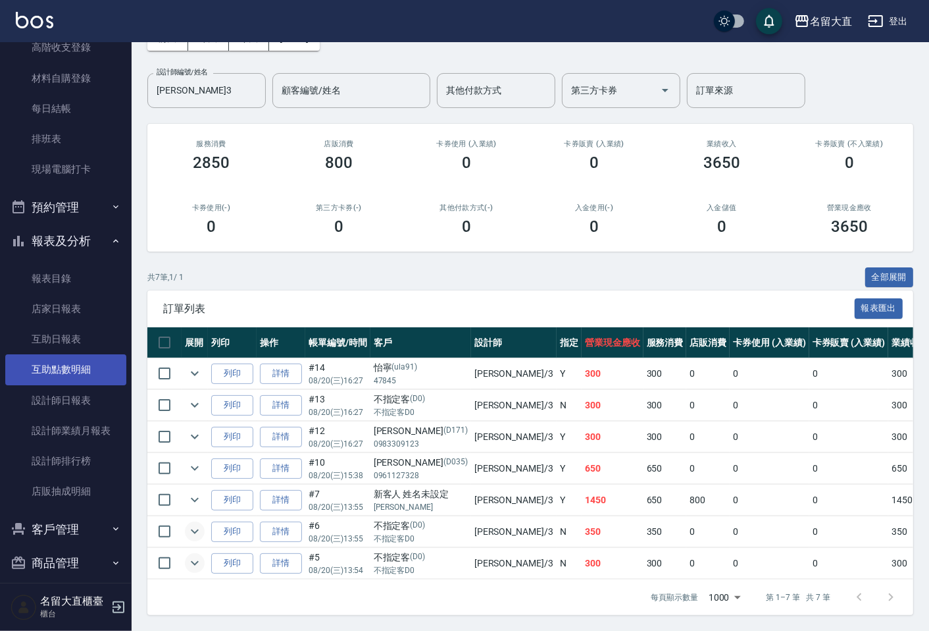
scroll to position [146, 0]
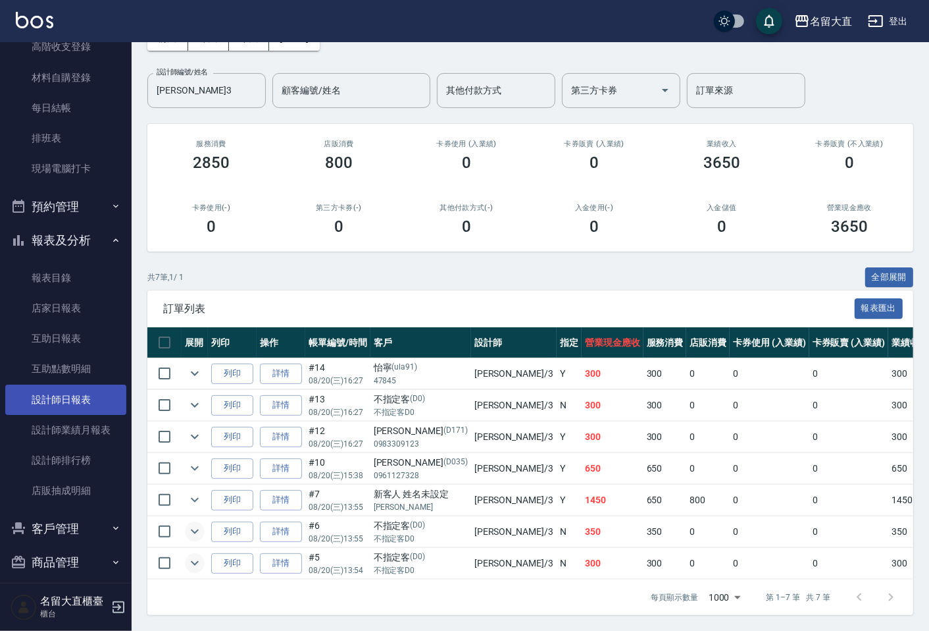
click at [57, 393] on link "設計師日報表" at bounding box center [65, 399] width 121 height 30
